Goal: Information Seeking & Learning: Learn about a topic

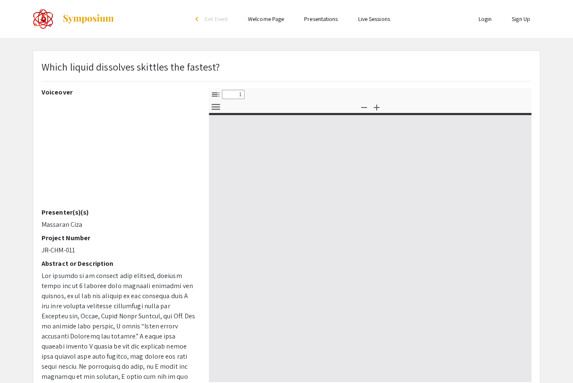
select select "custom"
type input "0"
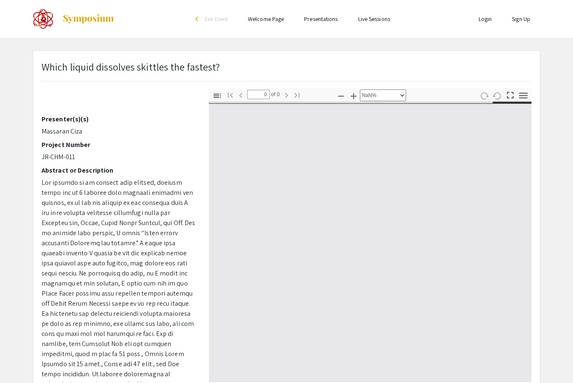
select select "auto"
type input "1"
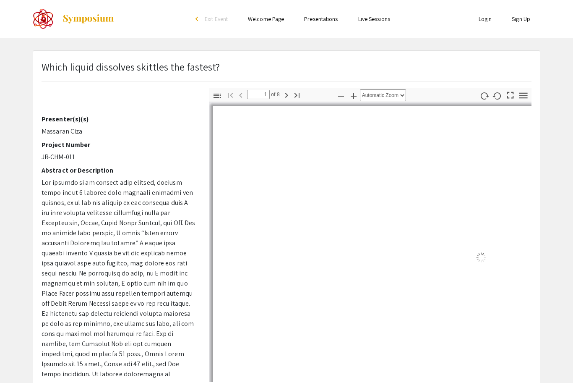
scroll to position [112, 0]
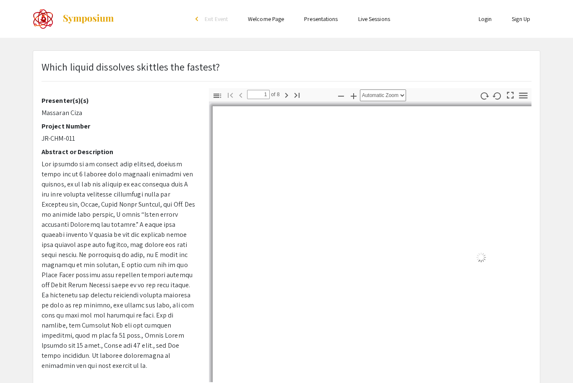
select select "auto"
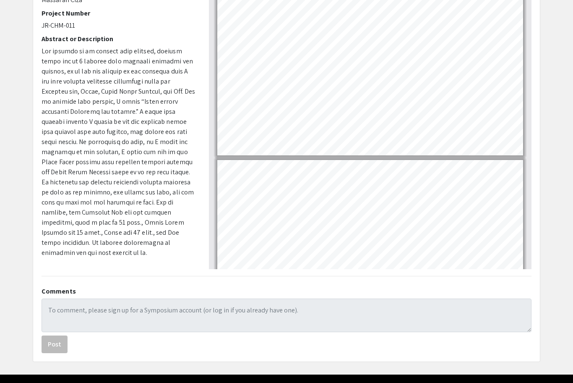
scroll to position [1071, 0]
type input "8"
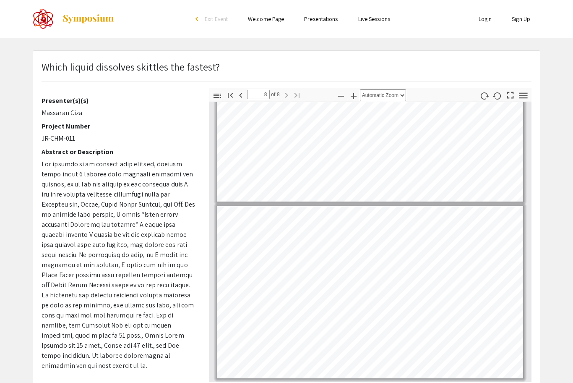
scroll to position [138, 0]
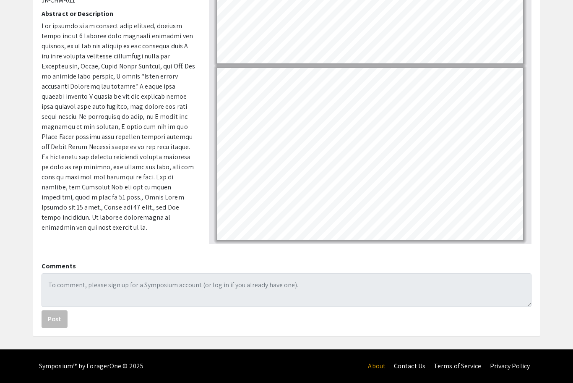
click at [372, 367] on link "About" at bounding box center [377, 365] width 18 height 9
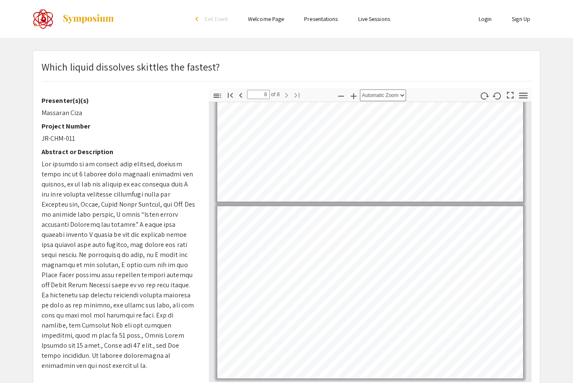
scroll to position [0, 0]
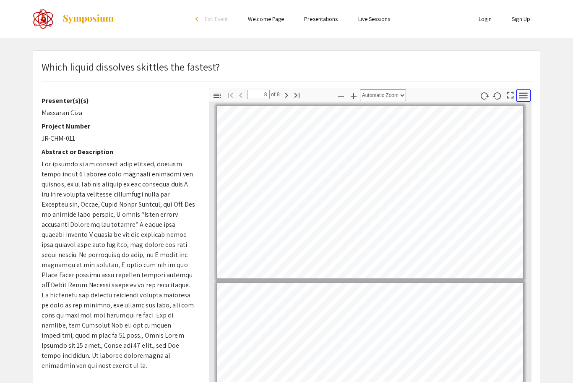
click at [526, 94] on icon "button" at bounding box center [523, 95] width 11 height 11
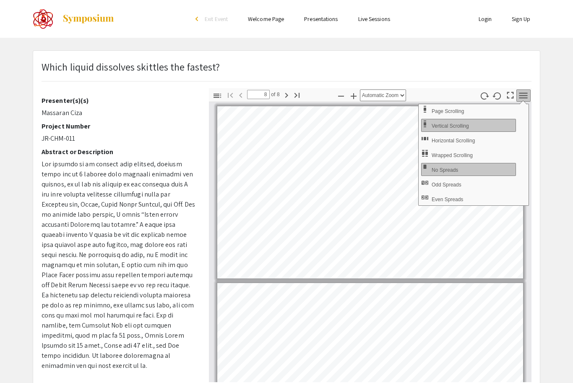
click at [526, 94] on icon "button" at bounding box center [523, 95] width 11 height 11
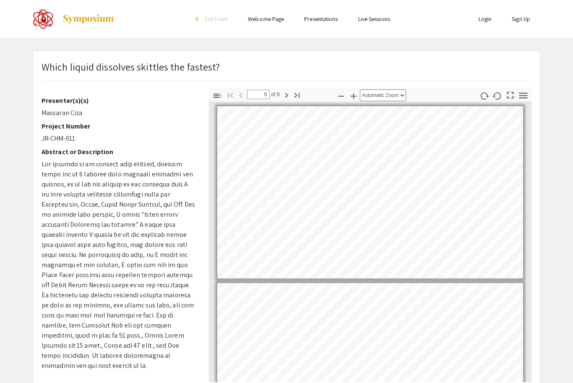
click at [332, 17] on link "Presentations" at bounding box center [321, 19] width 34 height 8
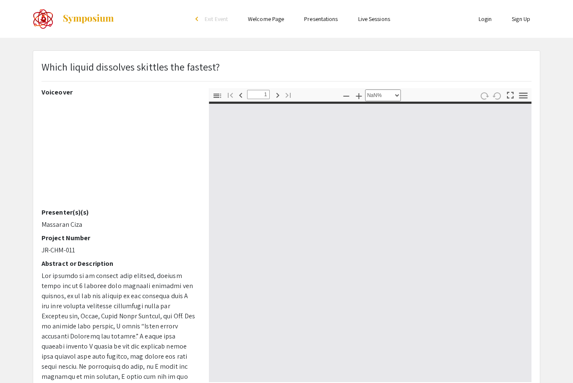
select select "auto"
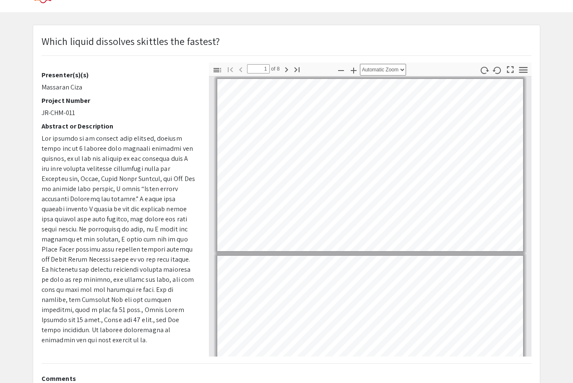
scroll to position [12, 0]
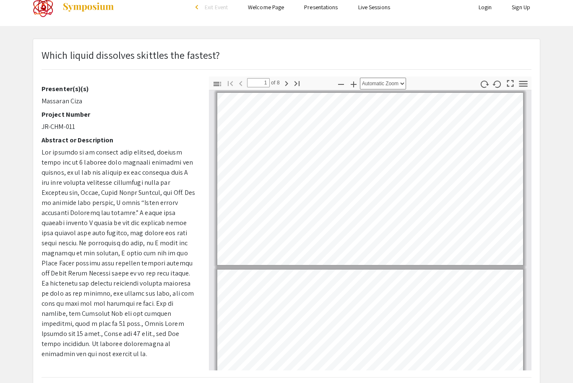
click at [149, 136] on iframe at bounding box center [83, 256] width 154 height 240
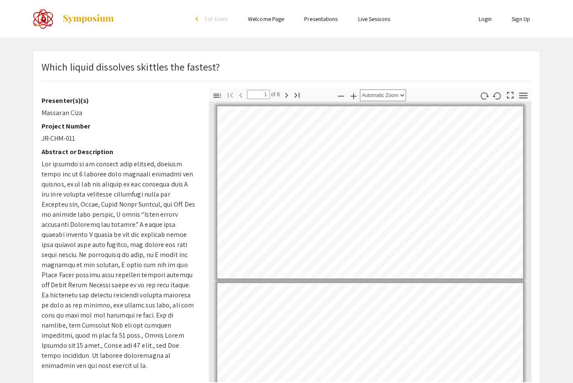
scroll to position [0, 0]
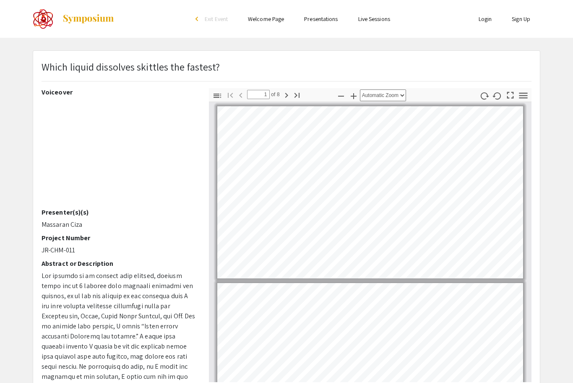
click at [269, 74] on div "Which liquid dissolves skittles the fastest?" at bounding box center [286, 73] width 503 height 29
click at [214, 61] on p "Which liquid dissolves skittles the fastest?" at bounding box center [131, 66] width 178 height 15
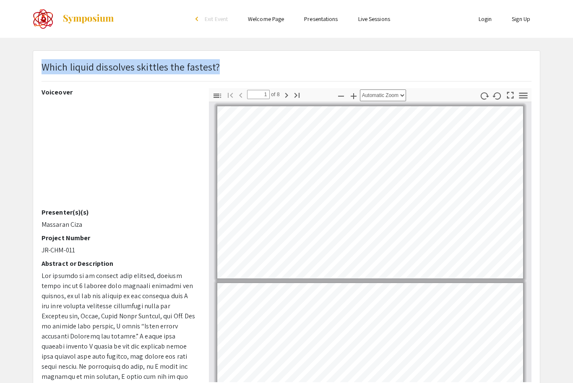
drag, startPoint x: 218, startPoint y: 65, endPoint x: 43, endPoint y: 66, distance: 175.0
click at [43, 66] on div "Which liquid dissolves skittles the fastest?" at bounding box center [286, 73] width 503 height 29
copy p "Which liquid dissolves skittles the fastest?"
click at [159, 63] on p "Which liquid dissolves skittles the fastest?" at bounding box center [131, 66] width 178 height 15
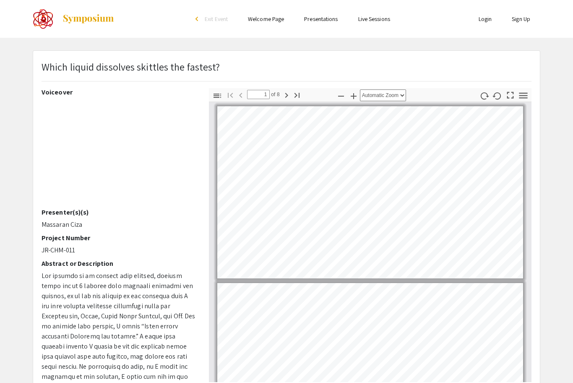
click at [253, 75] on div "Which liquid dissolves skittles the fastest?" at bounding box center [286, 73] width 503 height 29
